Goal: Navigation & Orientation: Find specific page/section

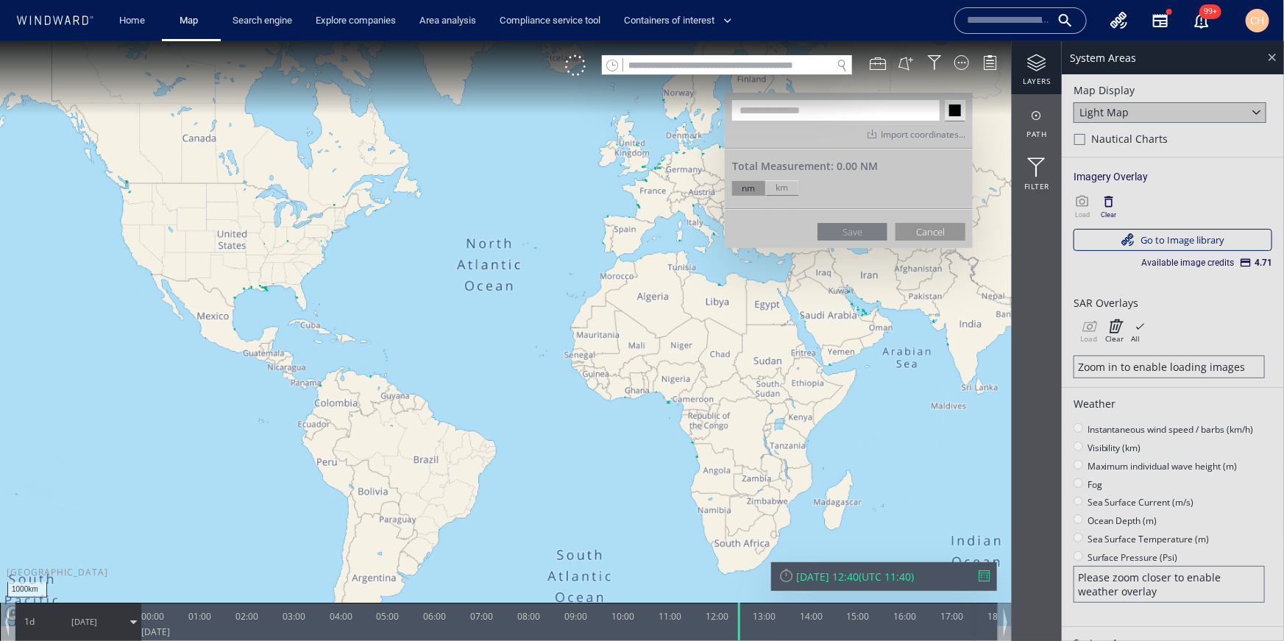
click at [1267, 54] on div at bounding box center [1271, 56] width 17 height 17
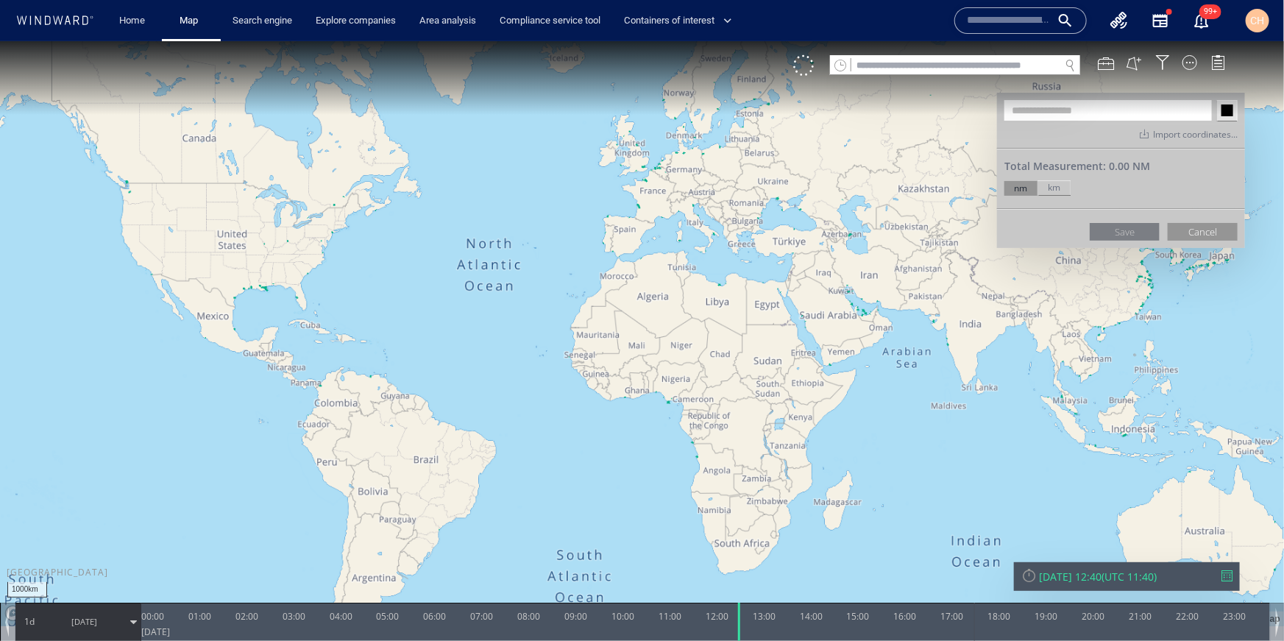
click at [641, 251] on canvas "Map" at bounding box center [642, 332] width 1284 height 585
click at [647, 241] on canvas "Map" at bounding box center [642, 332] width 1284 height 585
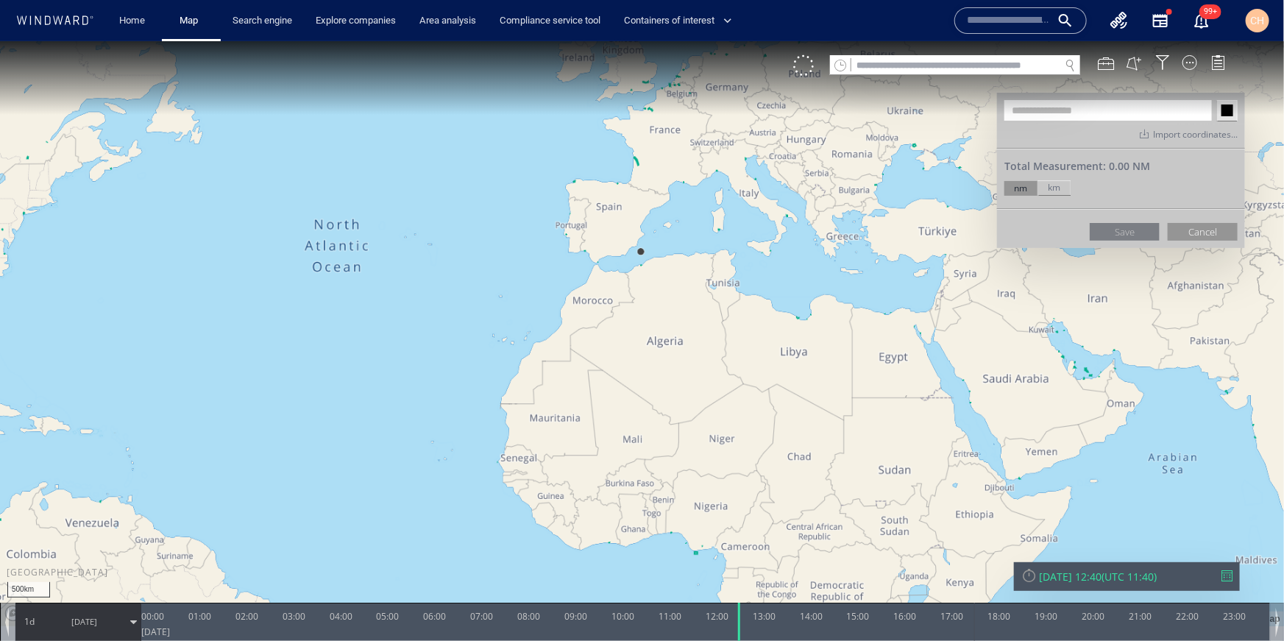
click at [647, 241] on canvas "Map" at bounding box center [642, 332] width 1284 height 585
click at [649, 222] on canvas "Map" at bounding box center [642, 332] width 1284 height 585
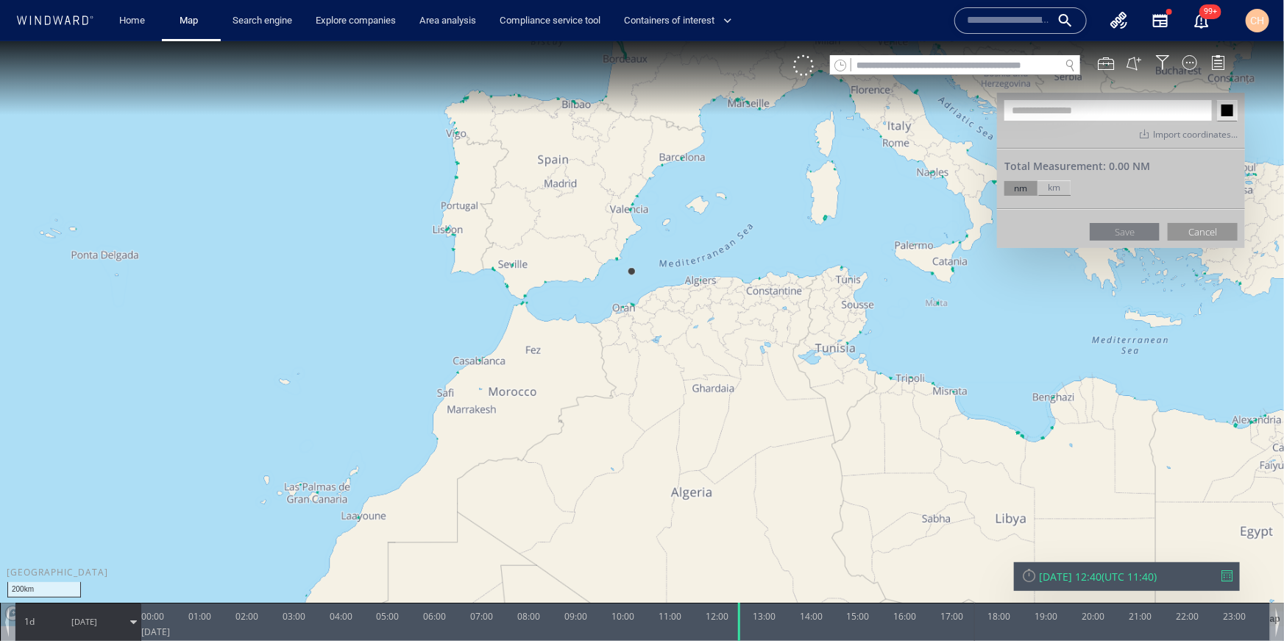
click at [651, 208] on canvas "Map" at bounding box center [642, 332] width 1284 height 585
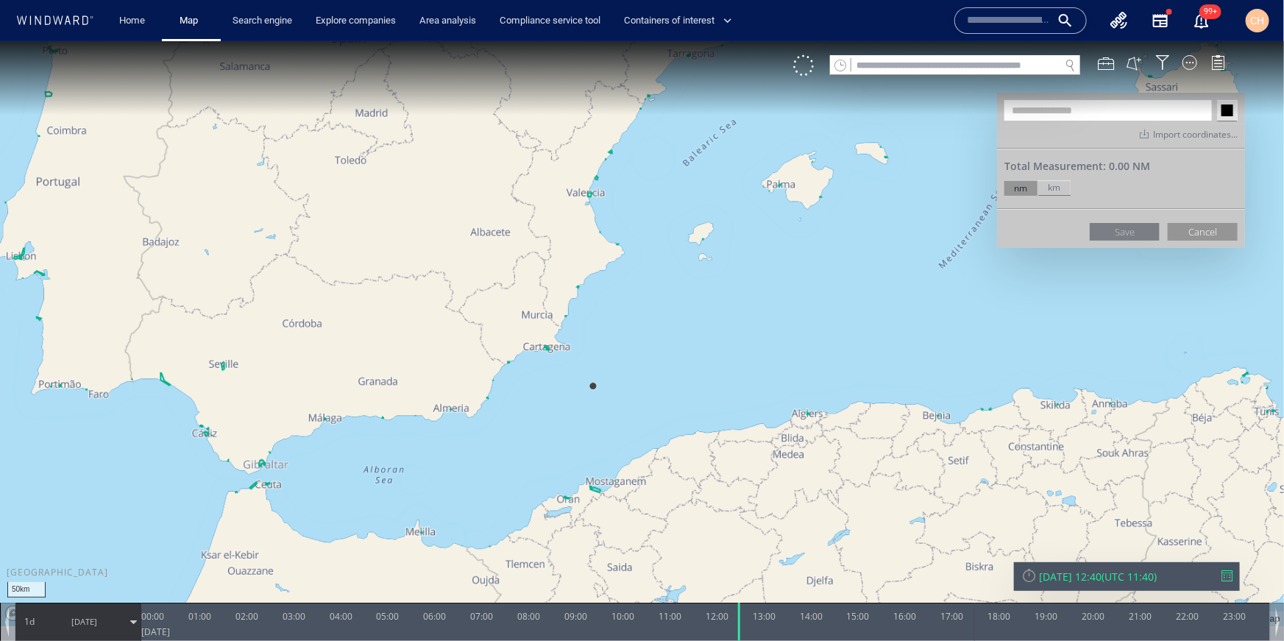
drag, startPoint x: 653, startPoint y: 174, endPoint x: 629, endPoint y: 252, distance: 81.5
click at [629, 252] on canvas "Map" at bounding box center [642, 332] width 1284 height 585
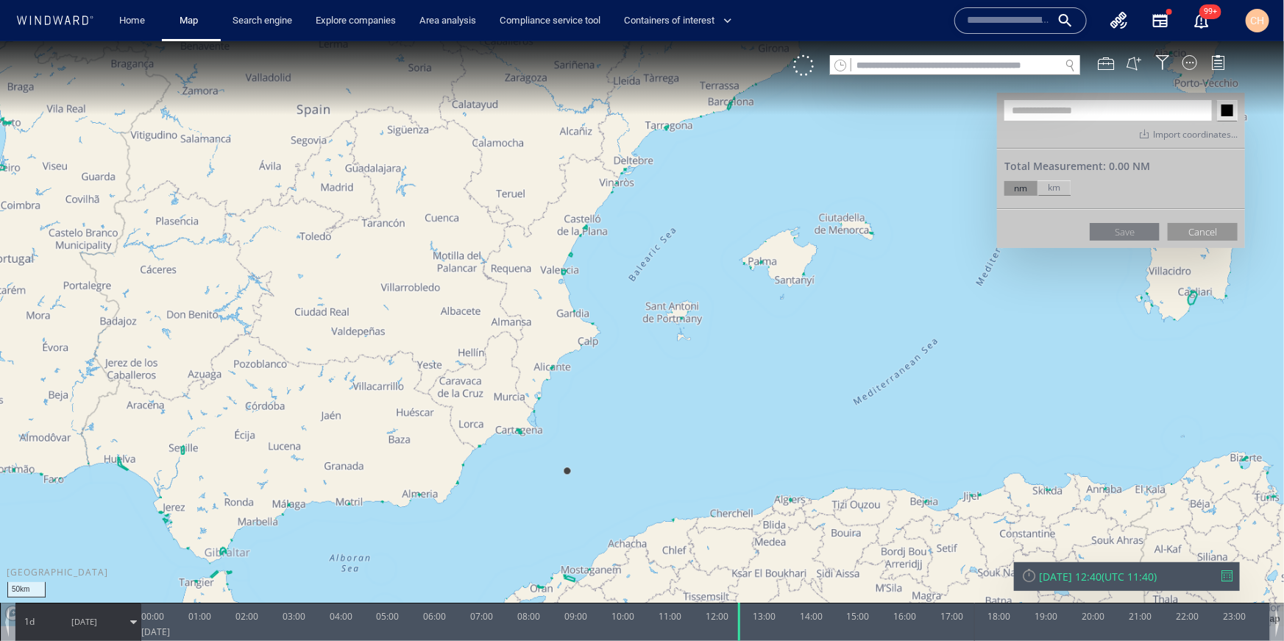
click at [624, 216] on canvas "Map" at bounding box center [642, 332] width 1284 height 585
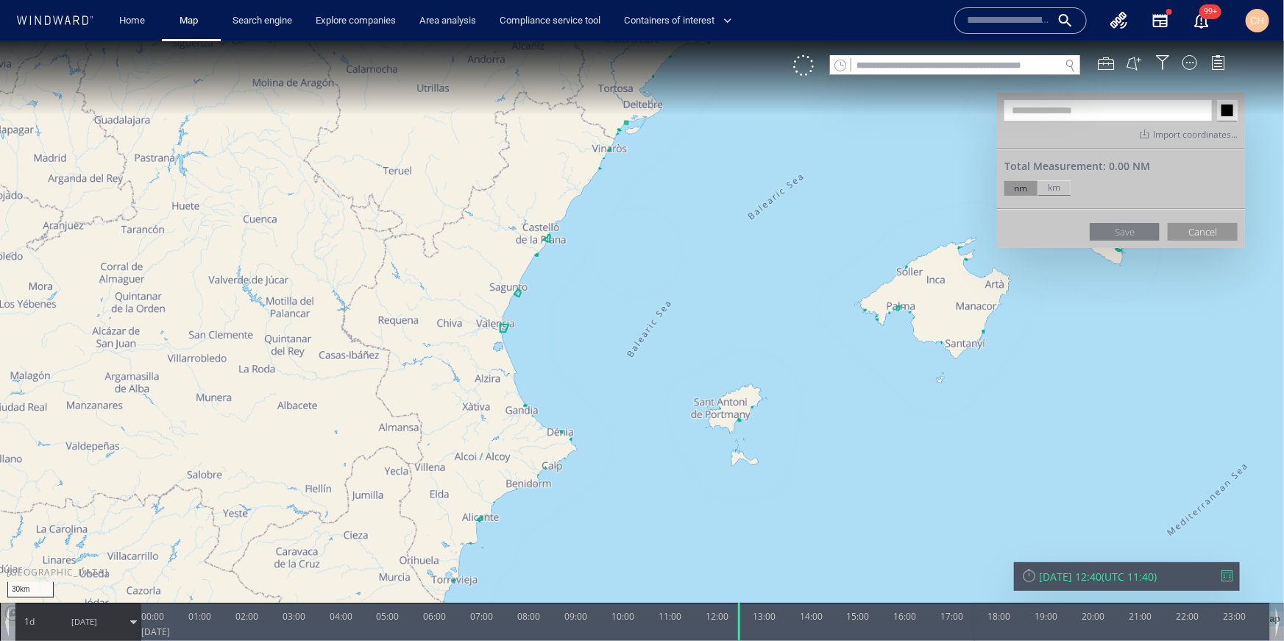
drag, startPoint x: 592, startPoint y: 299, endPoint x: 614, endPoint y: 174, distance: 126.3
click at [614, 174] on canvas "Map" at bounding box center [642, 332] width 1284 height 585
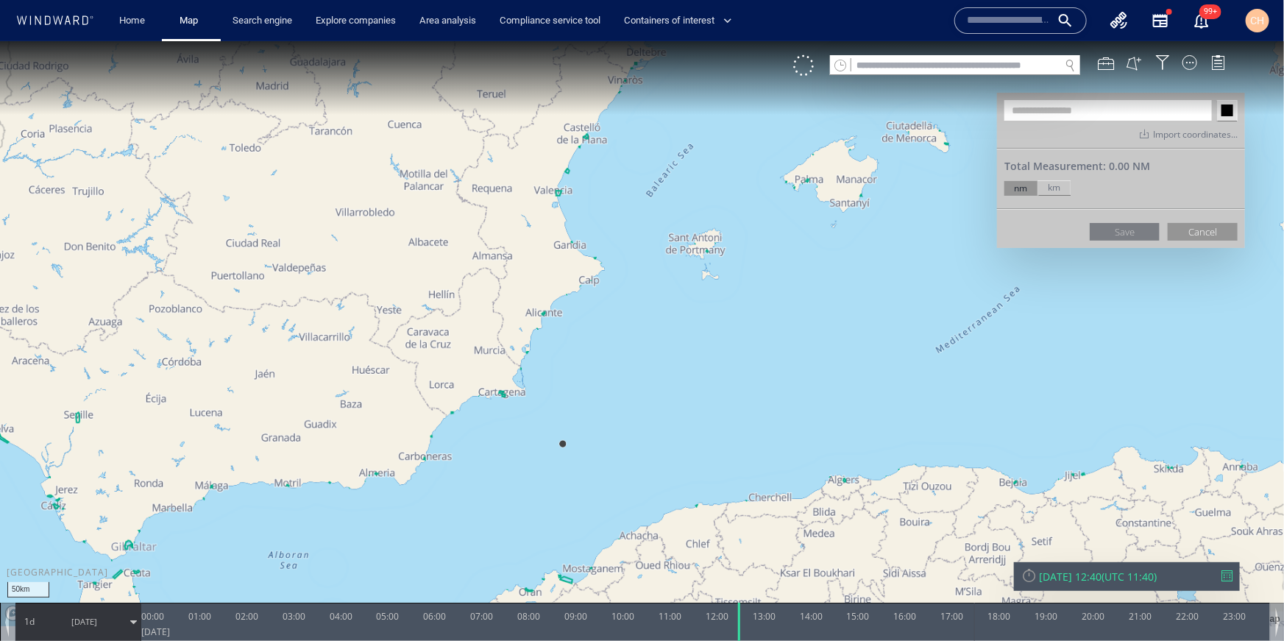
drag, startPoint x: 500, startPoint y: 380, endPoint x: 545, endPoint y: 304, distance: 89.1
click at [545, 304] on canvas "Map" at bounding box center [642, 332] width 1284 height 585
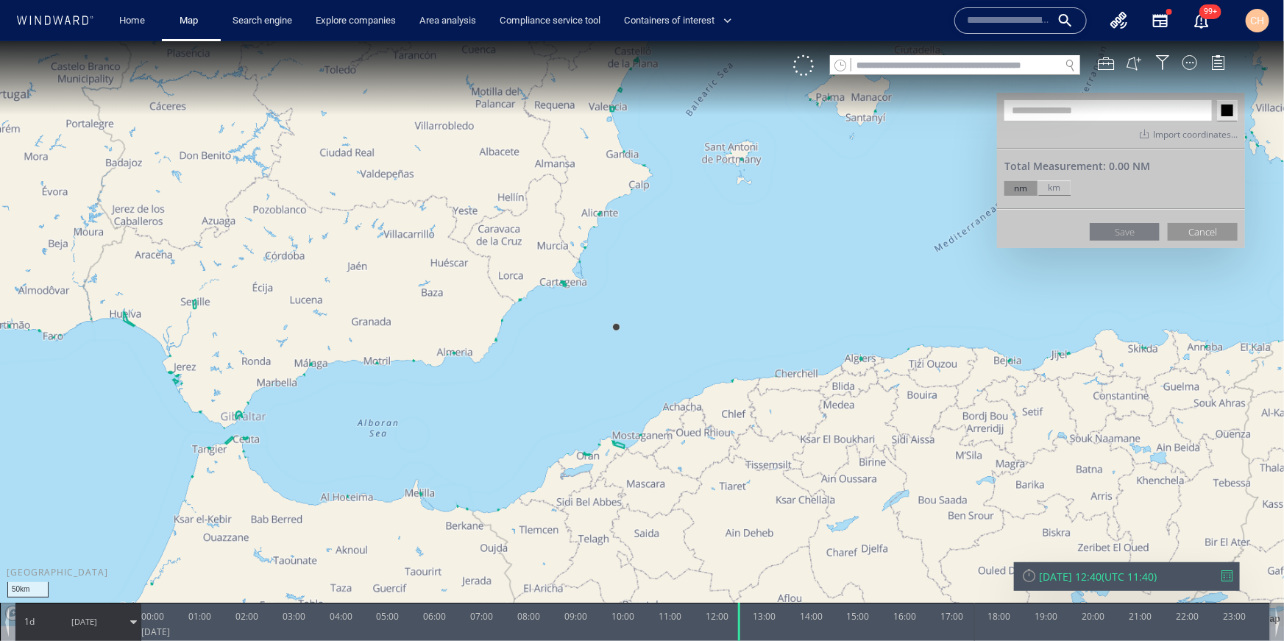
click at [574, 288] on canvas "Map" at bounding box center [642, 332] width 1284 height 585
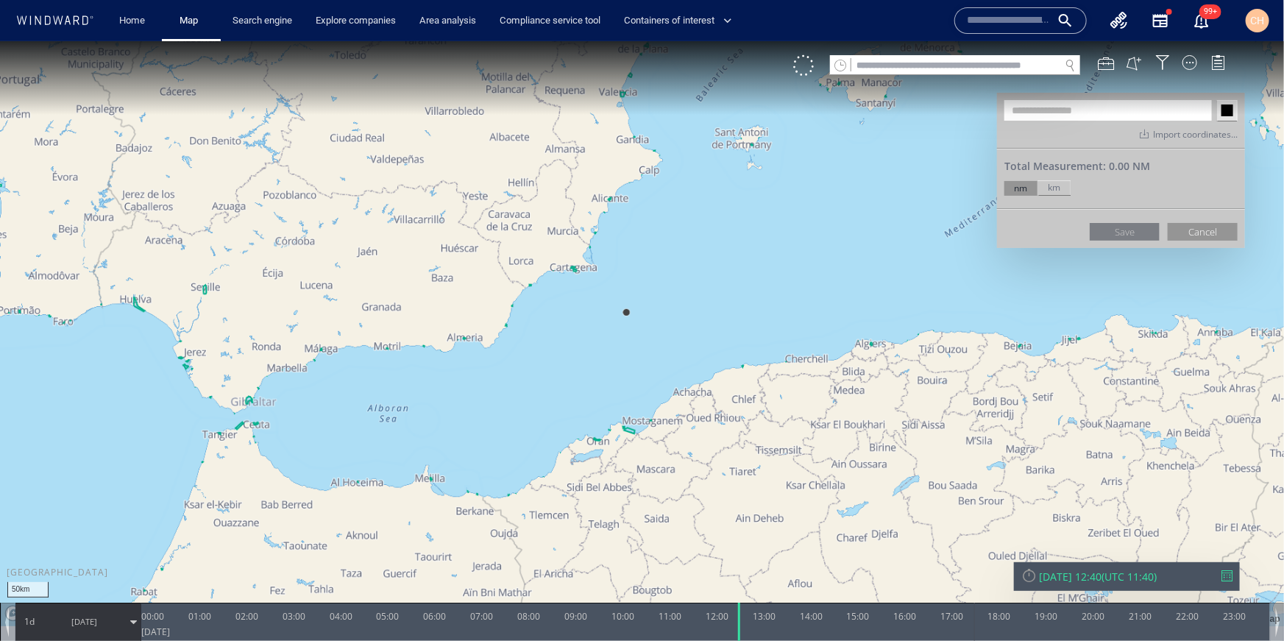
click at [574, 288] on canvas "Map" at bounding box center [642, 332] width 1284 height 585
click at [572, 280] on canvas "Map" at bounding box center [642, 332] width 1284 height 585
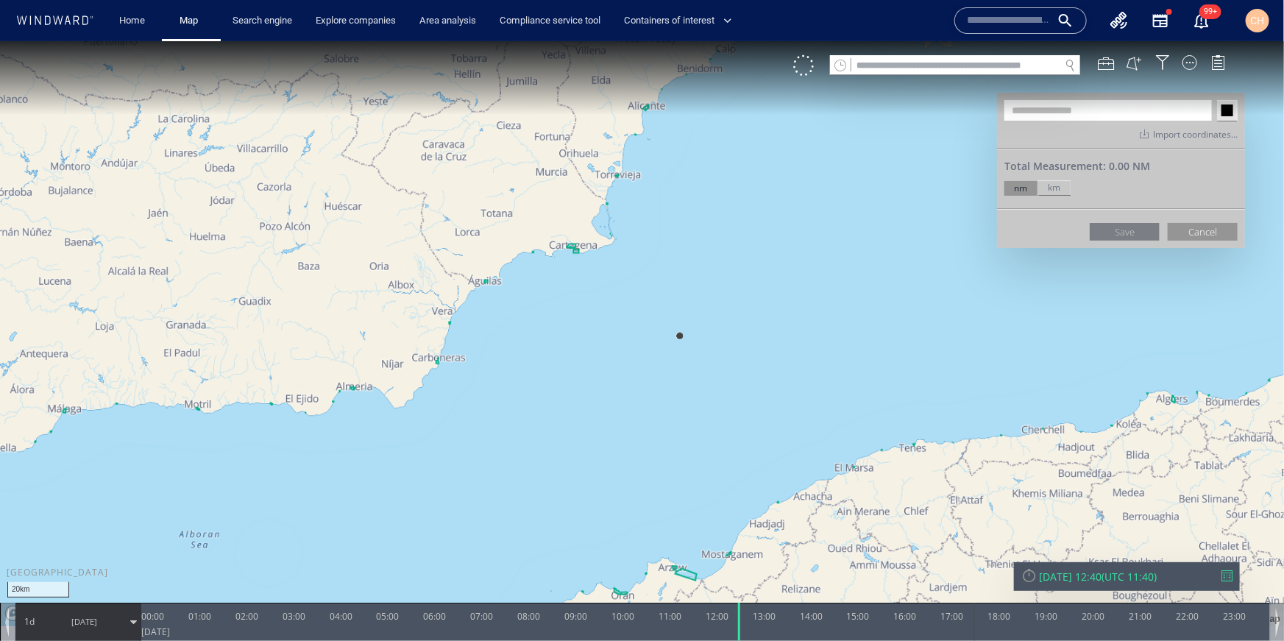
click at [569, 259] on canvas "Map" at bounding box center [642, 332] width 1284 height 585
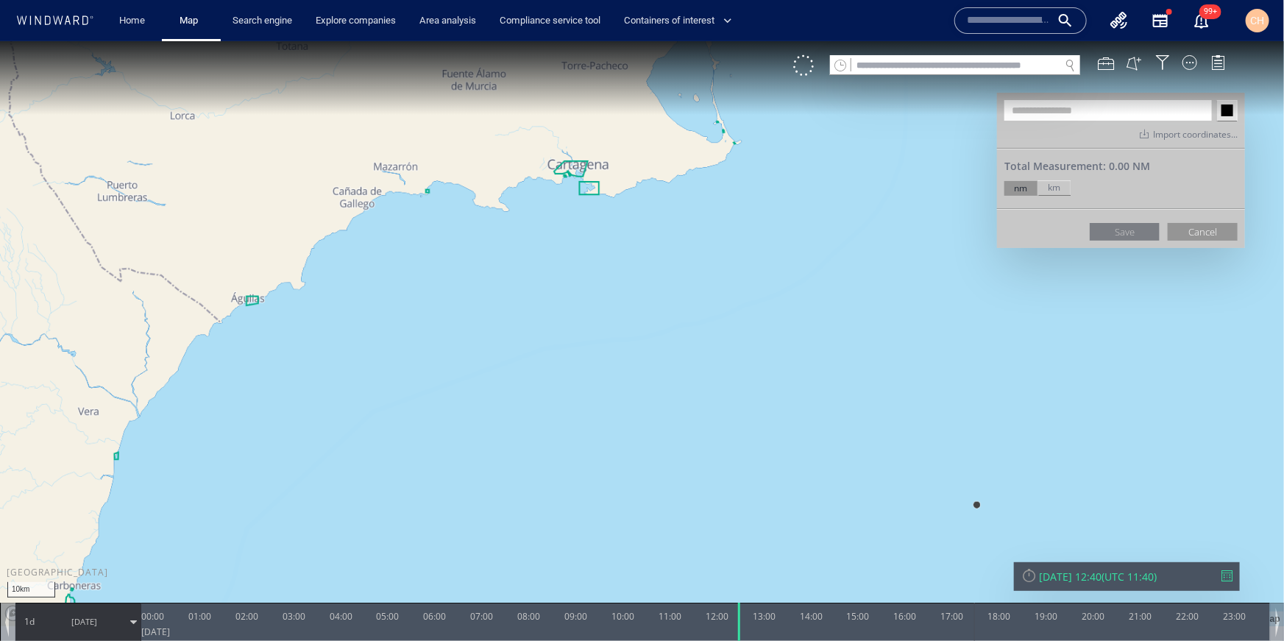
click at [566, 236] on canvas "Map" at bounding box center [642, 332] width 1284 height 585
click at [569, 196] on canvas "Map" at bounding box center [642, 332] width 1284 height 585
drag, startPoint x: 569, startPoint y: 196, endPoint x: 594, endPoint y: 168, distance: 37.0
click at [569, 196] on canvas "Map" at bounding box center [642, 332] width 1284 height 585
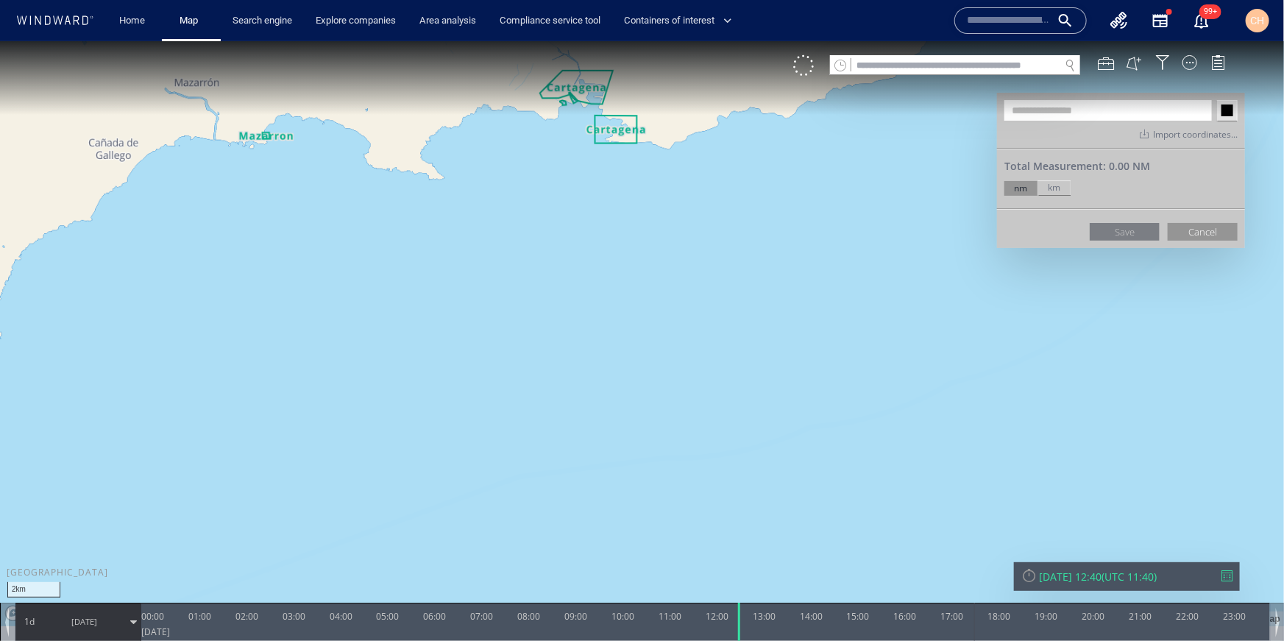
drag, startPoint x: 568, startPoint y: 346, endPoint x: 567, endPoint y: 410, distance: 64.0
click at [567, 410] on canvas "Map" at bounding box center [642, 332] width 1284 height 585
